Goal: Use online tool/utility

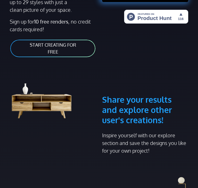
scroll to position [145, 0]
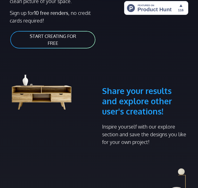
click at [63, 40] on link "START CREATING FOR FREE" at bounding box center [53, 39] width 86 height 18
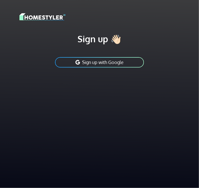
click at [83, 59] on button "Sign up with Google" at bounding box center [100, 63] width 90 height 12
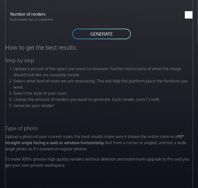
scroll to position [140, 0]
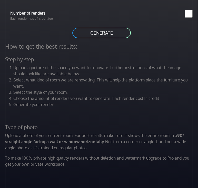
click at [109, 31] on button "GENERATE" at bounding box center [101, 33] width 59 height 12
